Goal: Contribute content: Add original content to the website for others to see

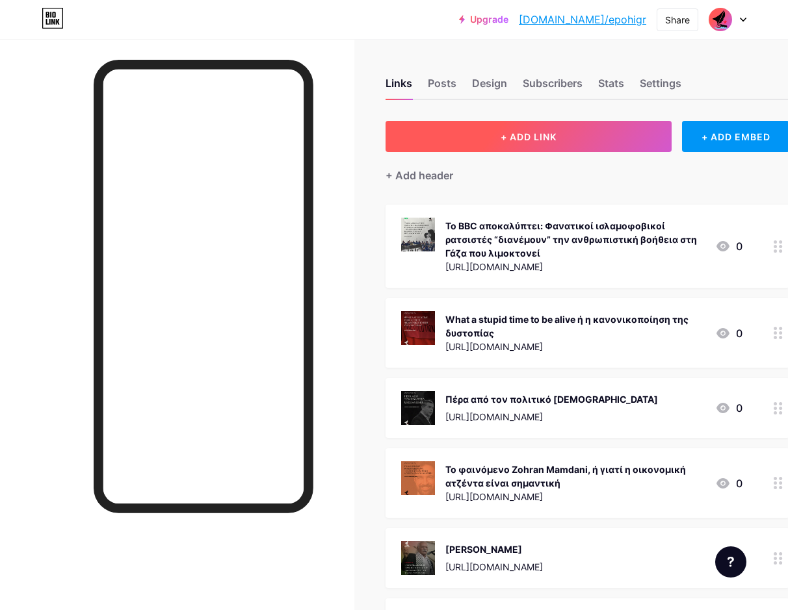
click at [511, 133] on span "+ ADD LINK" at bounding box center [528, 136] width 56 height 11
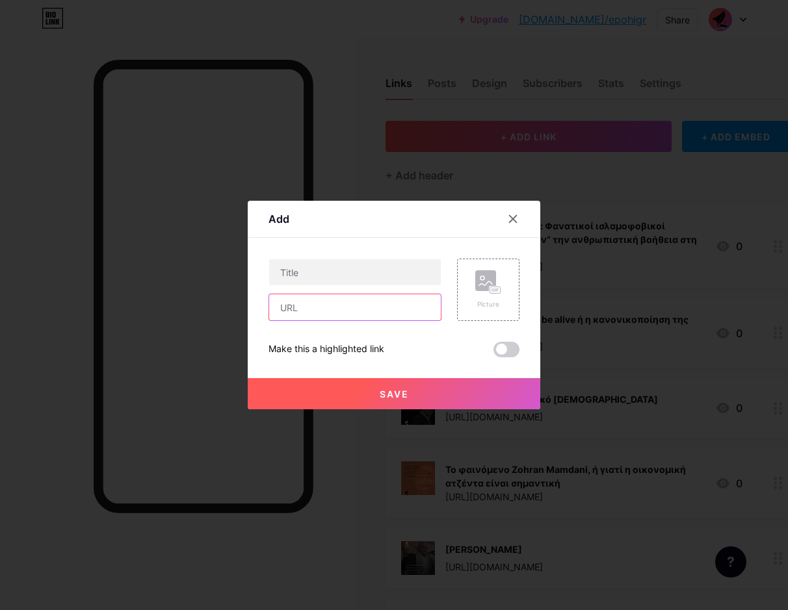
click at [322, 303] on input "text" at bounding box center [355, 307] width 172 height 26
paste input "[URL][DOMAIN_NAME]"
type input "[URL][DOMAIN_NAME]"
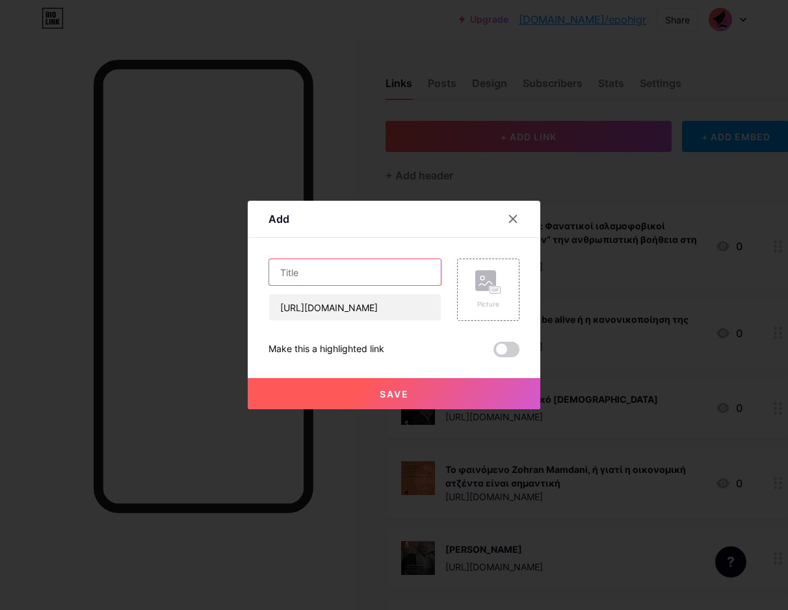
scroll to position [0, 0]
click at [329, 279] on input "text" at bounding box center [355, 272] width 172 height 26
click at [366, 269] on input "text" at bounding box center [355, 272] width 172 height 26
paste input "«Sumud» πάει να πει πείσμα για ζωή"
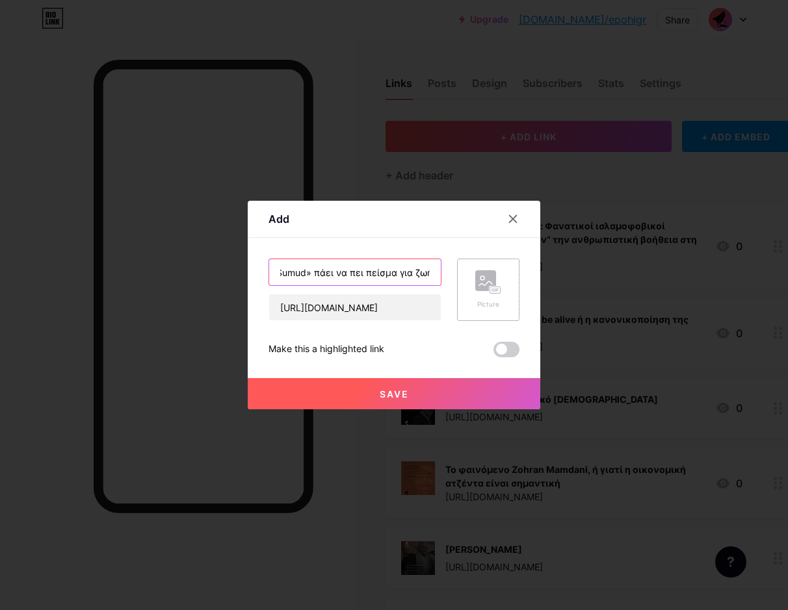
type input "«Sumud» πάει να πει πείσμα για ζωή"
click at [467, 294] on div "Picture" at bounding box center [488, 290] width 62 height 62
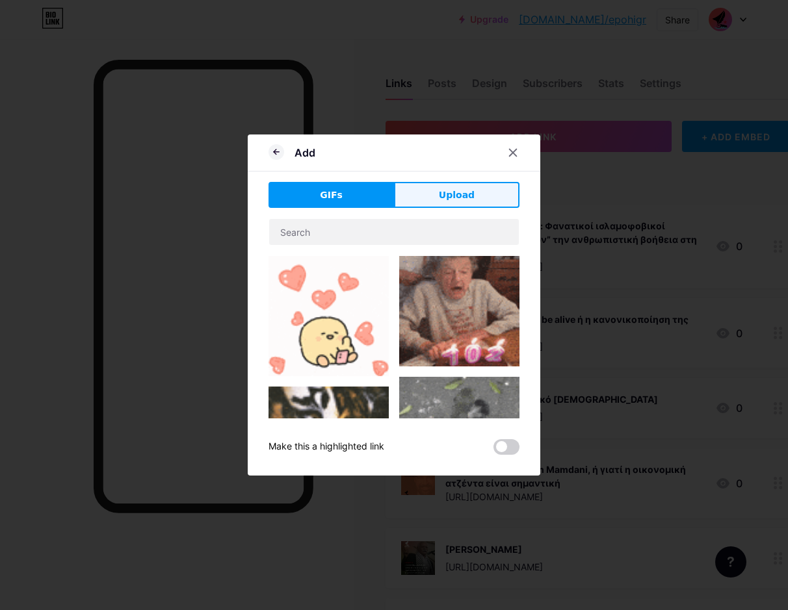
click at [465, 192] on span "Upload" at bounding box center [457, 195] width 36 height 14
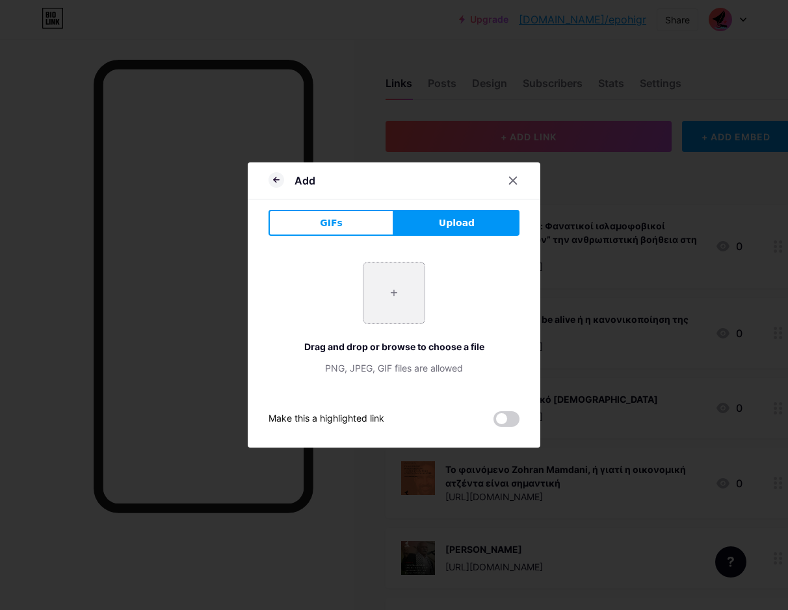
click at [417, 285] on input "file" at bounding box center [393, 293] width 61 height 61
type input "C:\fakepath\sh_15.09.25_1.png"
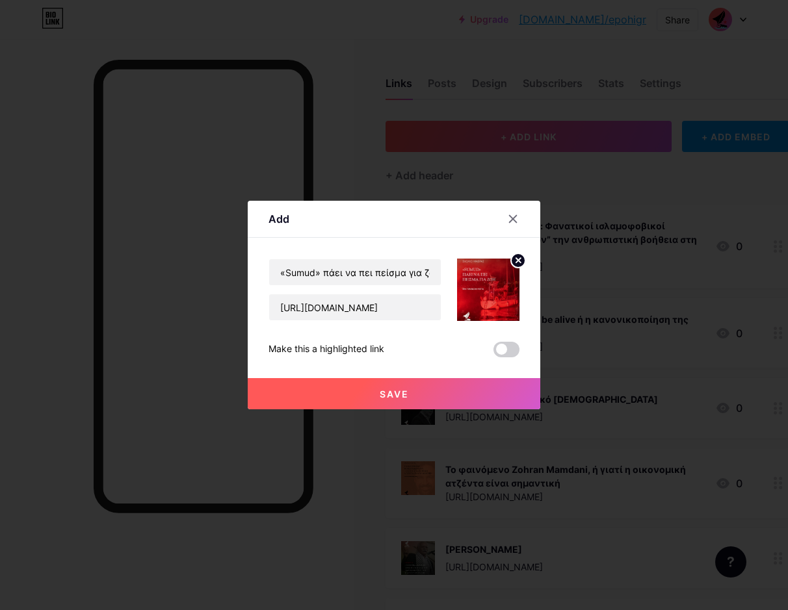
click at [375, 393] on button "Save" at bounding box center [394, 393] width 292 height 31
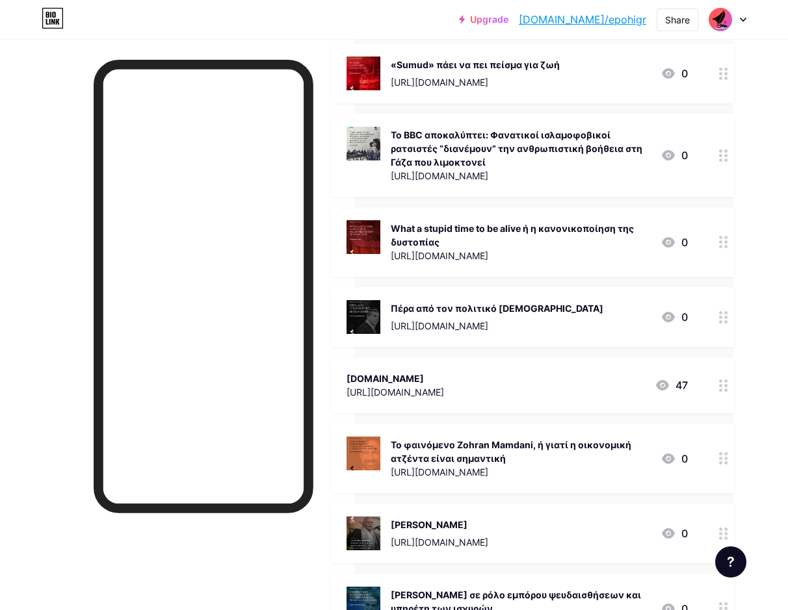
scroll to position [0, 55]
